Goal: Task Accomplishment & Management: Manage account settings

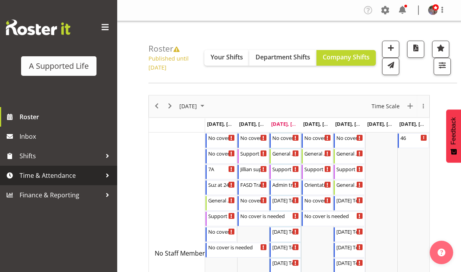
click at [108, 176] on div at bounding box center [108, 176] width 12 height 12
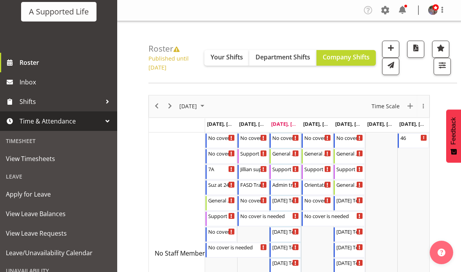
scroll to position [64, 0]
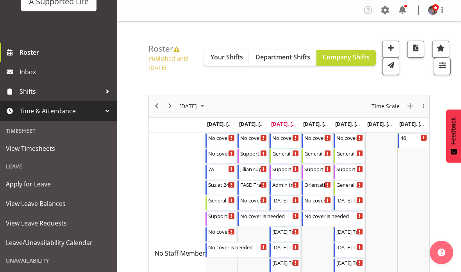
click at [32, 185] on span "Apply for Leave" at bounding box center [58, 184] width 105 height 12
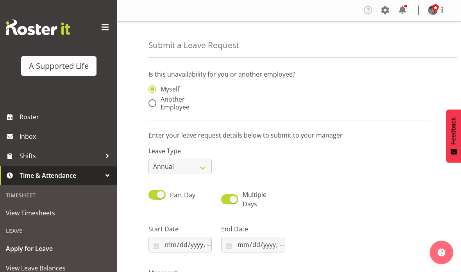
click at [148, 103] on span at bounding box center [152, 103] width 8 height 8
click at [148, 103] on input "Another Employee" at bounding box center [150, 103] width 5 height 5
radio input "true"
click at [267, 86] on input "text" at bounding box center [252, 93] width 63 height 16
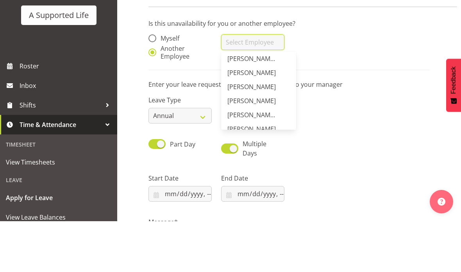
scroll to position [75, 0]
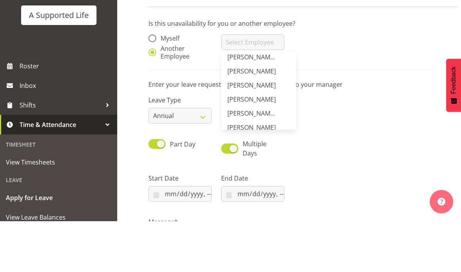
click at [270, 118] on span "[PERSON_NAME]" at bounding box center [251, 122] width 48 height 9
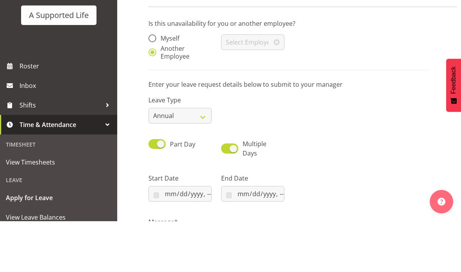
type input "[PERSON_NAME]"
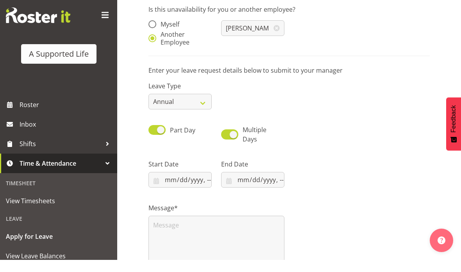
scroll to position [65, 0]
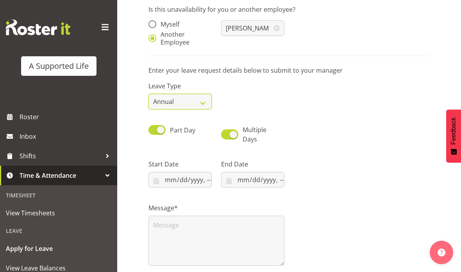
click at [201, 104] on select "Annual Sick Bereavement Domestic Violence Parental Jury Service Day In Lieu Oth…" at bounding box center [179, 102] width 63 height 16
select select "Sick"
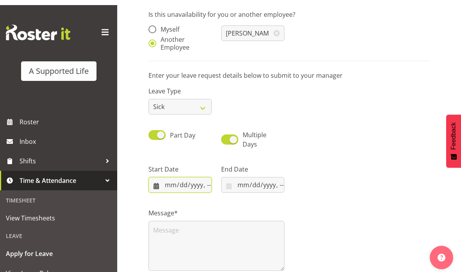
click at [177, 186] on input "datetime-local" at bounding box center [179, 180] width 63 height 16
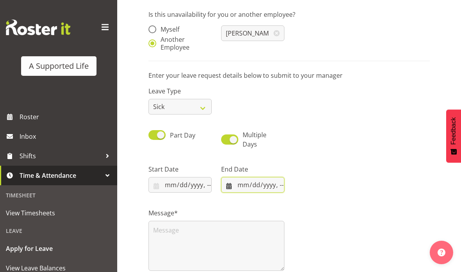
click at [243, 185] on input "datetime-local" at bounding box center [252, 185] width 63 height 16
type input "2025-10-08T14:30"
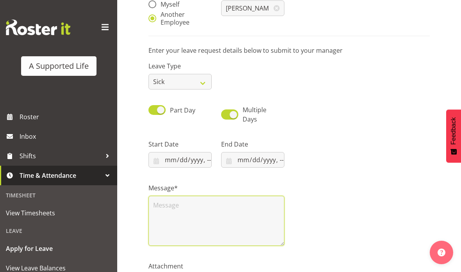
click at [203, 224] on textarea at bounding box center [216, 221] width 136 height 50
type input "2025-10-09T09:00"
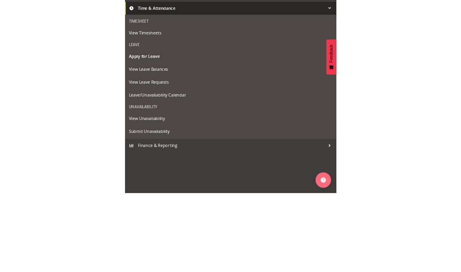
scroll to position [63, 0]
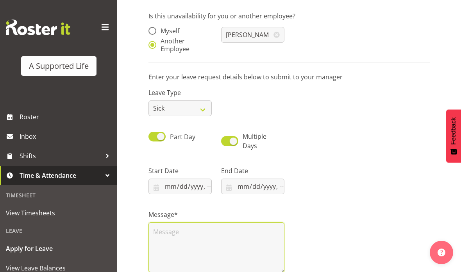
click at [244, 234] on textarea at bounding box center [216, 247] width 136 height 50
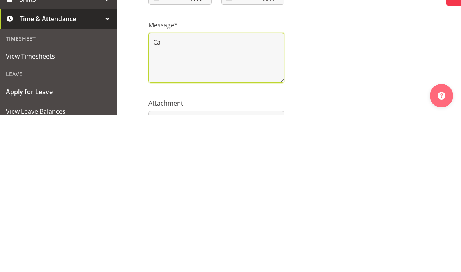
type textarea "C"
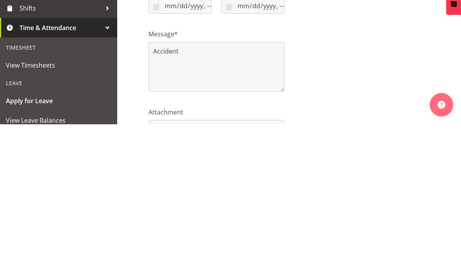
scroll to position [105, 0]
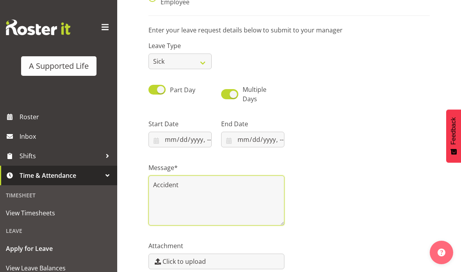
type textarea "Accident"
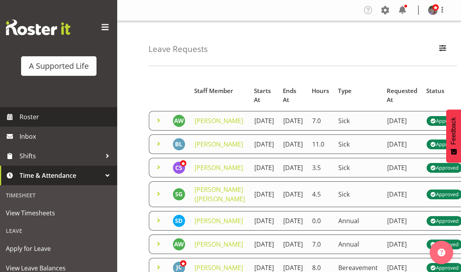
click at [27, 124] on link "Roster" at bounding box center [58, 117] width 117 height 20
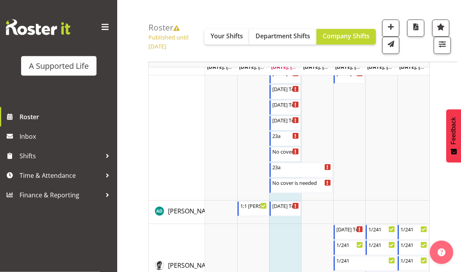
scroll to position [221, 0]
click at [276, 139] on div "23a" at bounding box center [285, 135] width 27 height 8
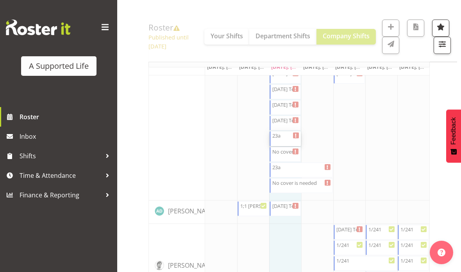
select select "4112"
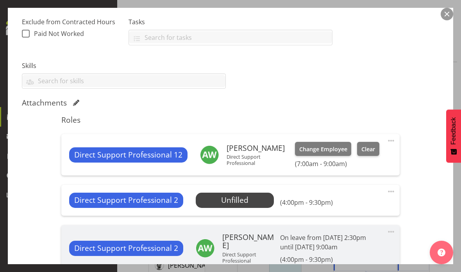
scroll to position [165, 0]
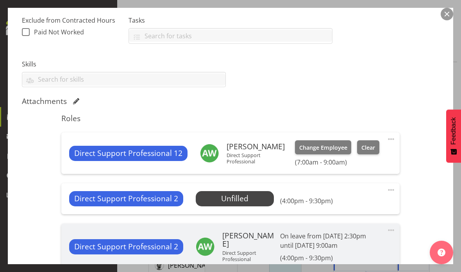
click at [0, 0] on span "Select Employee" at bounding box center [0, 0] width 0 height 0
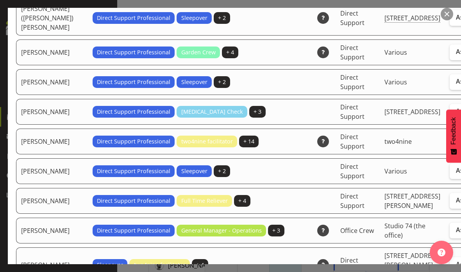
scroll to position [1036, 0]
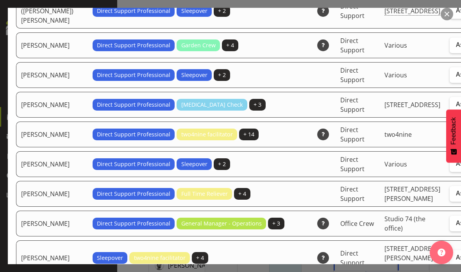
click at [456, 48] on span "Assign" at bounding box center [466, 45] width 20 height 8
click at [450, 47] on input "Assign" at bounding box center [452, 44] width 5 height 5
checkbox input "true"
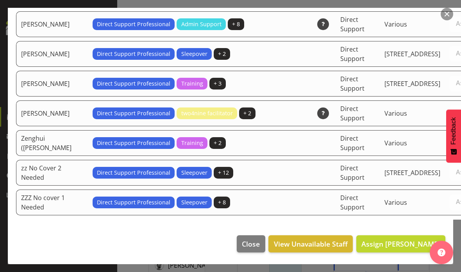
scroll to position [2853, 0]
click at [368, 248] on span "Assign [PERSON_NAME]" at bounding box center [400, 243] width 79 height 9
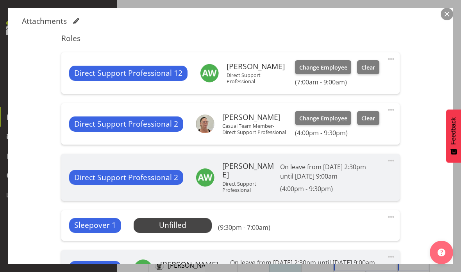
scroll to position [246, 0]
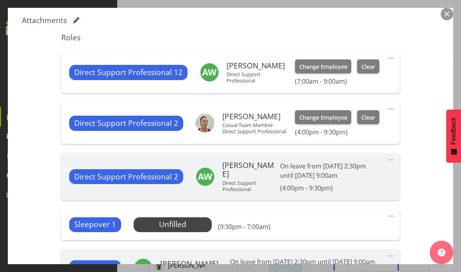
click at [0, 0] on span "Select Employee" at bounding box center [0, 0] width 0 height 0
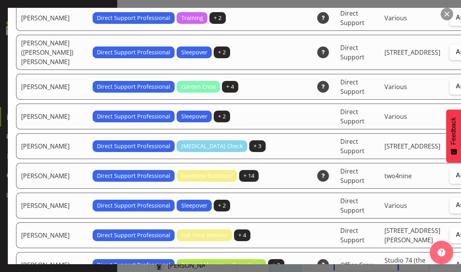
scroll to position [965, 0]
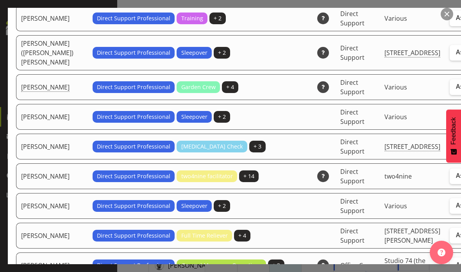
click at [456, 90] on span "Assign" at bounding box center [466, 86] width 20 height 8
click at [450, 89] on input "Assign" at bounding box center [452, 86] width 5 height 5
checkbox input "true"
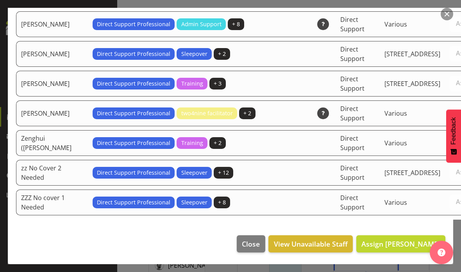
scroll to position [2844, 0]
click at [377, 248] on span "Assign [PERSON_NAME]" at bounding box center [400, 243] width 79 height 9
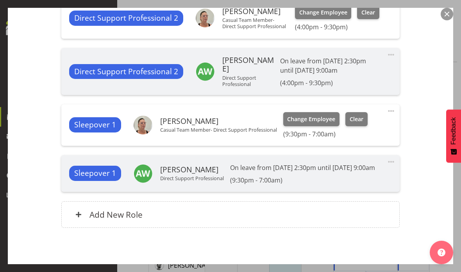
click at [382, 272] on span "Update Shift Instance" at bounding box center [404, 277] width 71 height 10
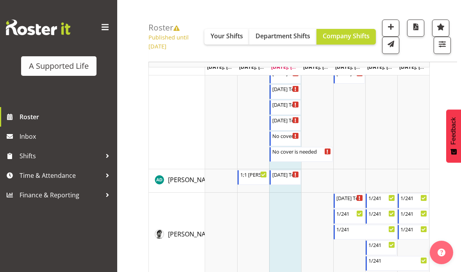
scroll to position [0, 0]
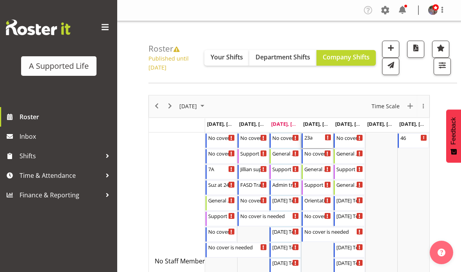
click at [313, 133] on div "23a 7:00 AM - 9:00 AM" at bounding box center [317, 140] width 27 height 15
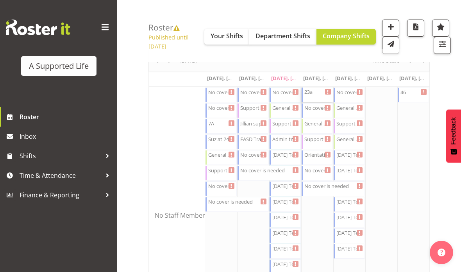
select select "4112"
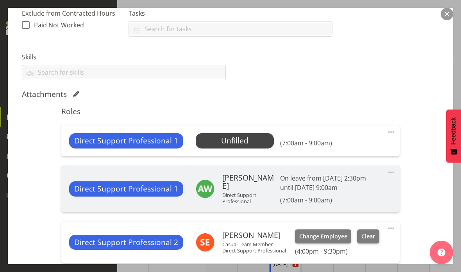
scroll to position [172, 0]
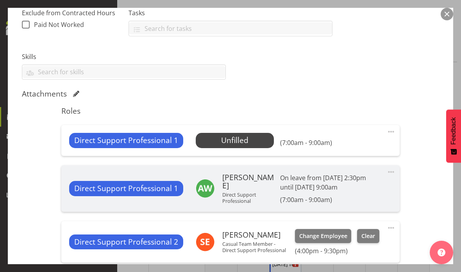
click at [0, 0] on span "Select Employee" at bounding box center [0, 0] width 0 height 0
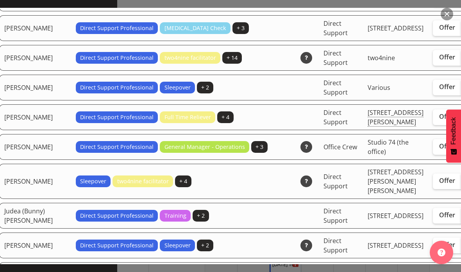
scroll to position [1114, 17]
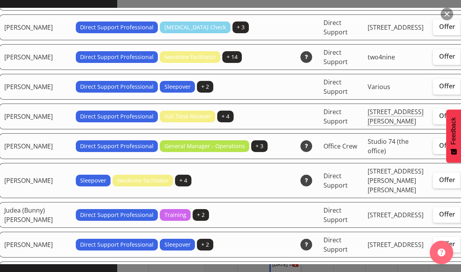
checkbox input "true"
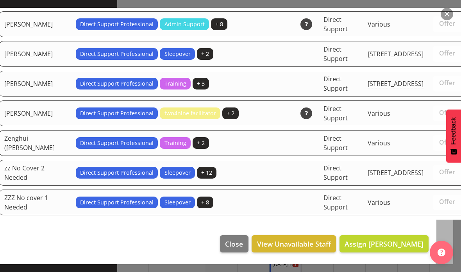
click at [346, 248] on span "Assign [PERSON_NAME]" at bounding box center [384, 243] width 79 height 9
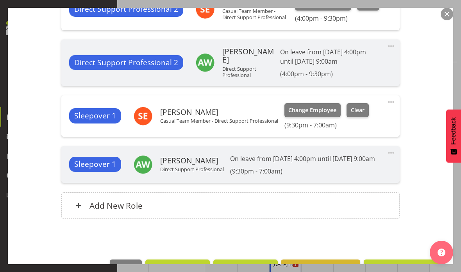
click at [392, 272] on span "Update Shift Instance" at bounding box center [404, 268] width 71 height 10
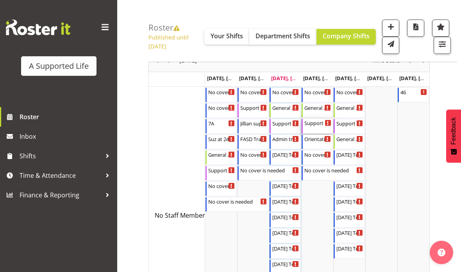
click at [310, 127] on div "Support Co-Ordinator" at bounding box center [317, 123] width 27 height 8
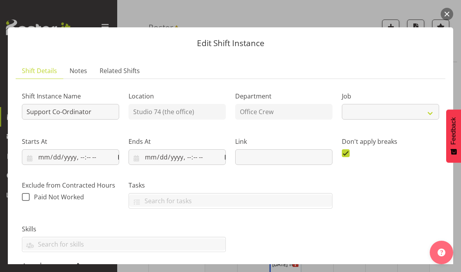
select select "4115"
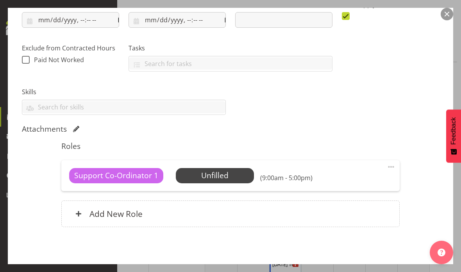
scroll to position [137, 0]
click at [448, 14] on button "button" at bounding box center [447, 14] width 13 height 13
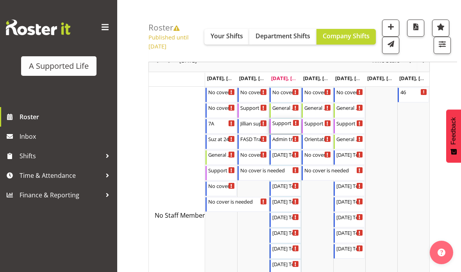
click at [280, 134] on div "Support Co-Ordinator 9:00 AM - 5:00 PM" at bounding box center [285, 126] width 27 height 15
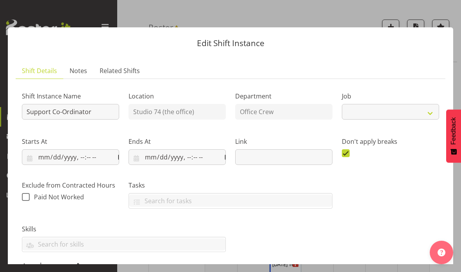
select select "4115"
click at [443, 12] on button "button" at bounding box center [447, 14] width 13 height 13
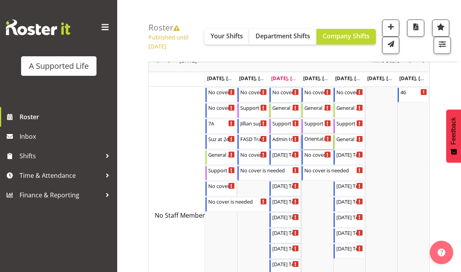
click at [319, 149] on div "Orientation with [PERSON_NAME] 9:30 AM - 3:30 PM" at bounding box center [317, 141] width 27 height 15
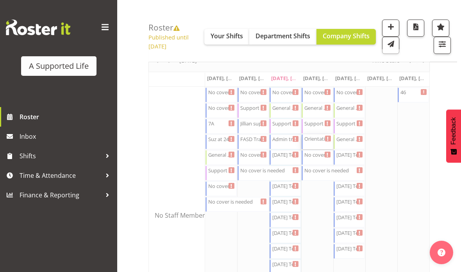
select select "4112"
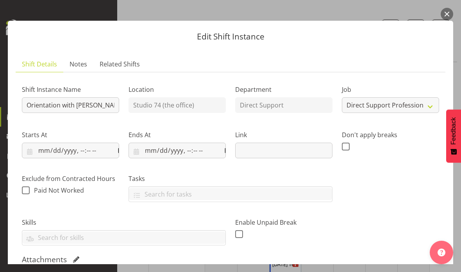
scroll to position [0, 0]
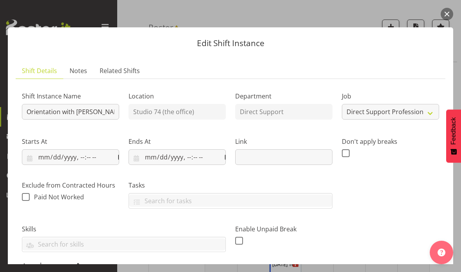
click at [448, 15] on button "button" at bounding box center [447, 14] width 13 height 13
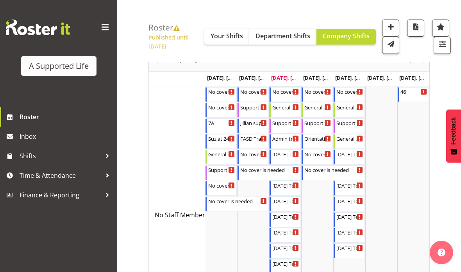
scroll to position [47, 0]
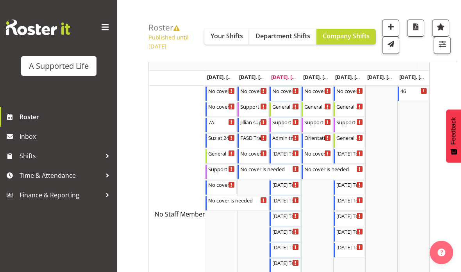
click at [13, 114] on span at bounding box center [10, 117] width 12 height 12
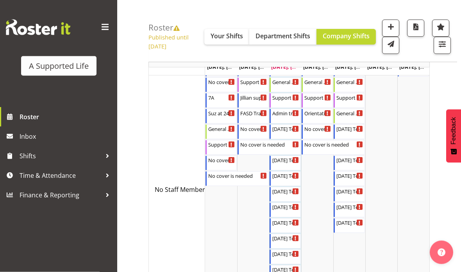
scroll to position [72, 0]
